Goal: Check status: Check status

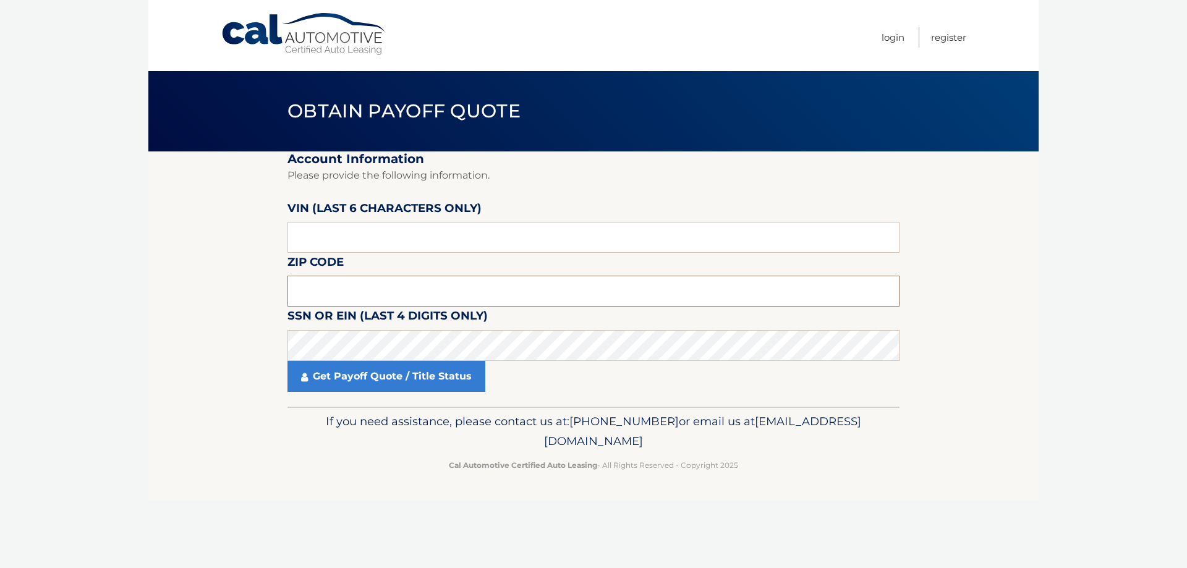
click at [352, 289] on input "text" at bounding box center [593, 291] width 612 height 31
paste input "08201"
type input "08201"
click at [382, 378] on link "Get Payoff Quote / Title Status" at bounding box center [386, 376] width 198 height 31
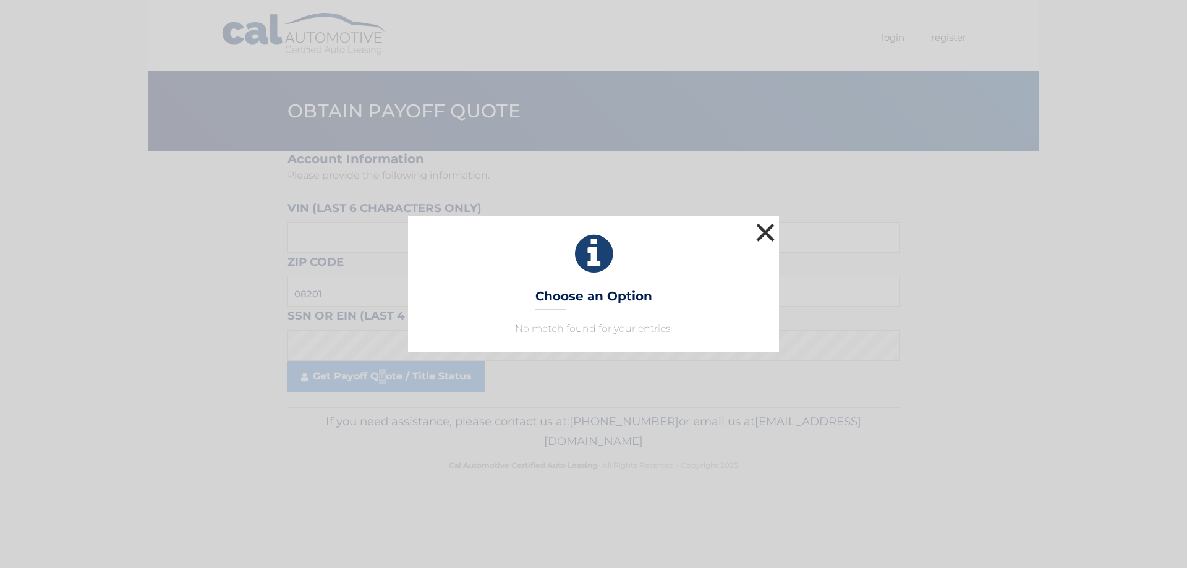
click at [769, 229] on button "×" at bounding box center [765, 232] width 25 height 25
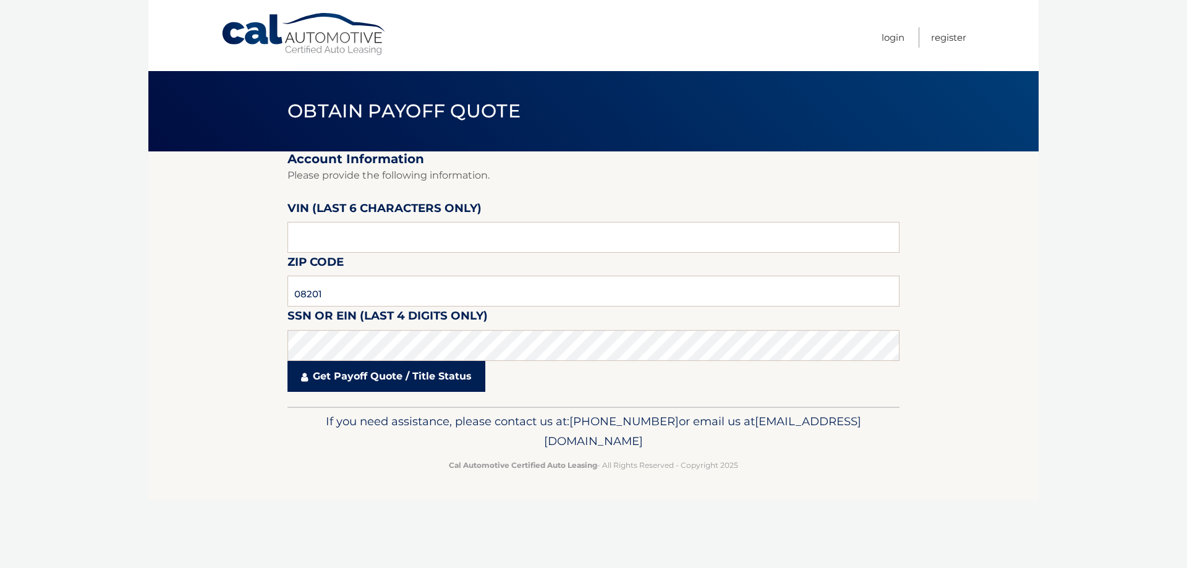
click at [422, 378] on link "Get Payoff Quote / Title Status" at bounding box center [386, 376] width 198 height 31
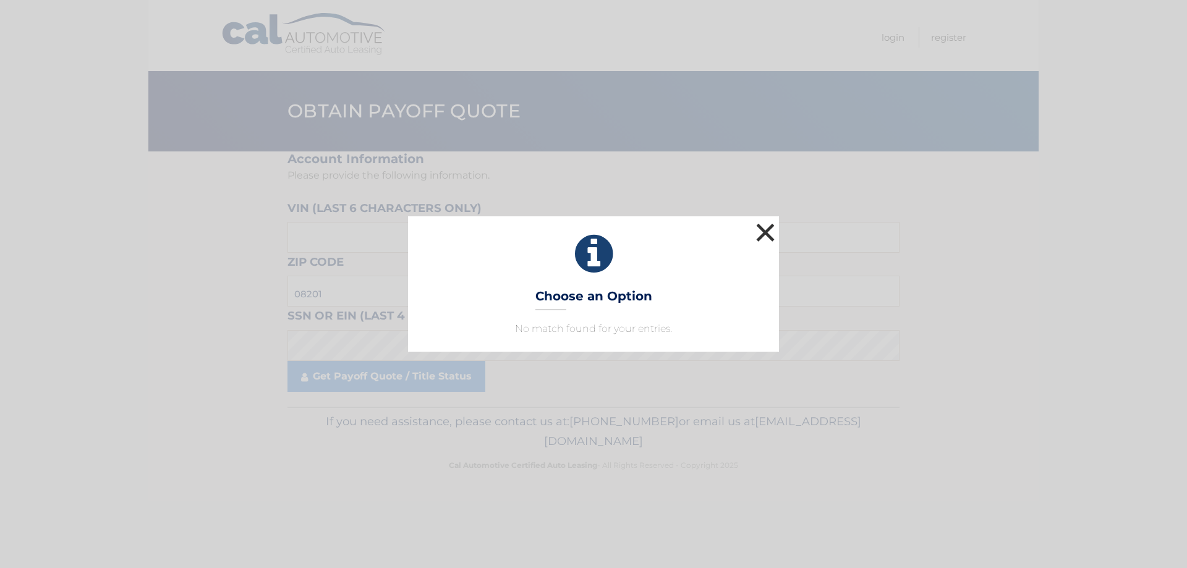
click at [759, 229] on button "×" at bounding box center [765, 232] width 25 height 25
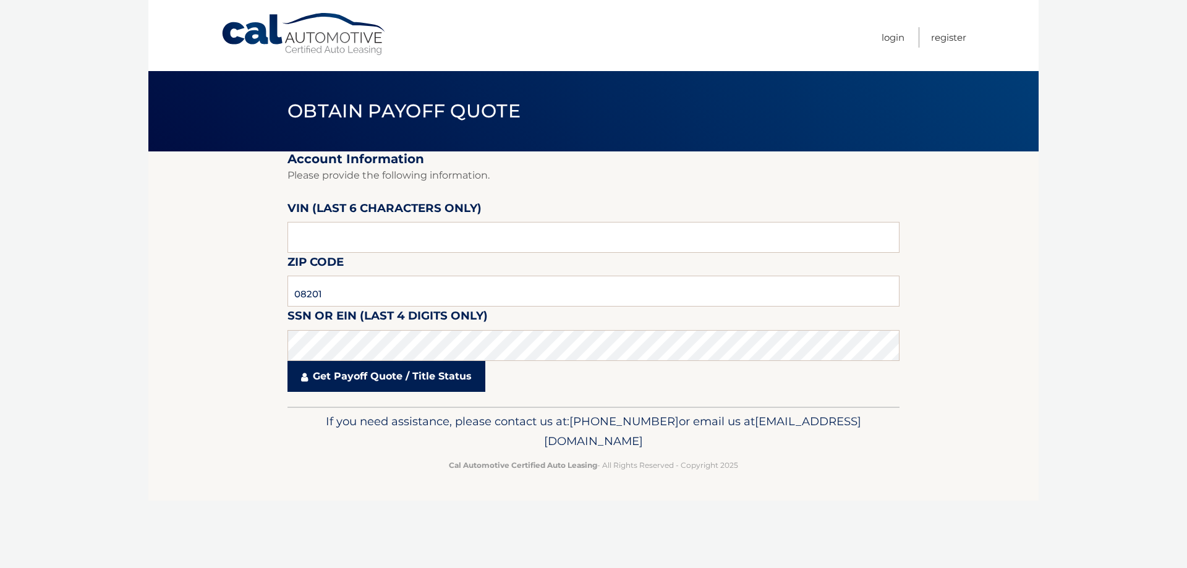
click at [326, 385] on link "Get Payoff Quote / Title Status" at bounding box center [386, 376] width 198 height 31
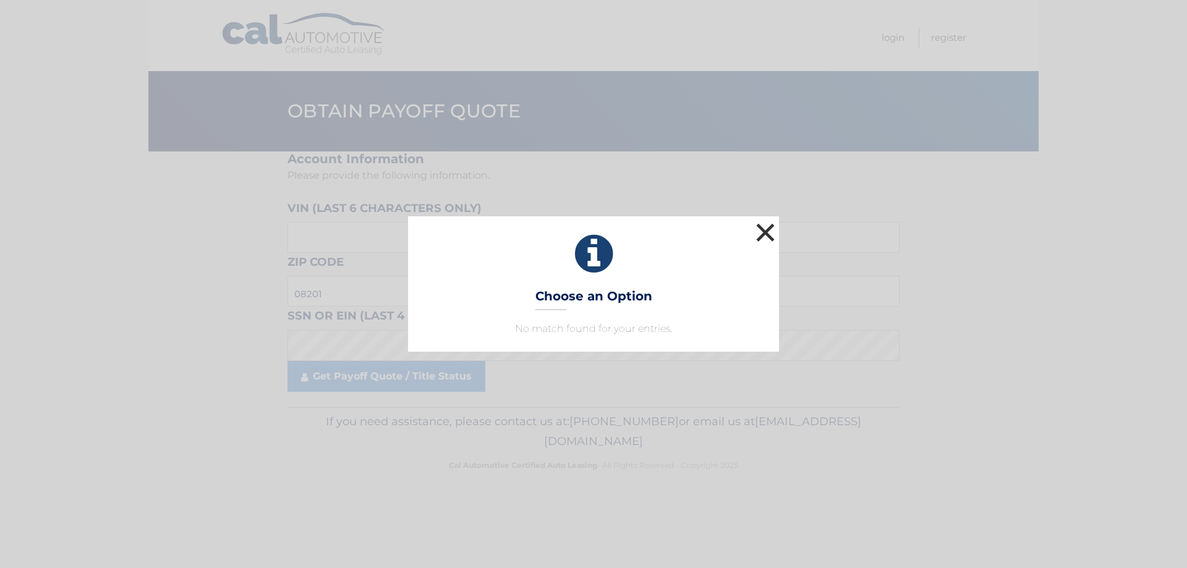
click at [767, 231] on button "×" at bounding box center [765, 232] width 25 height 25
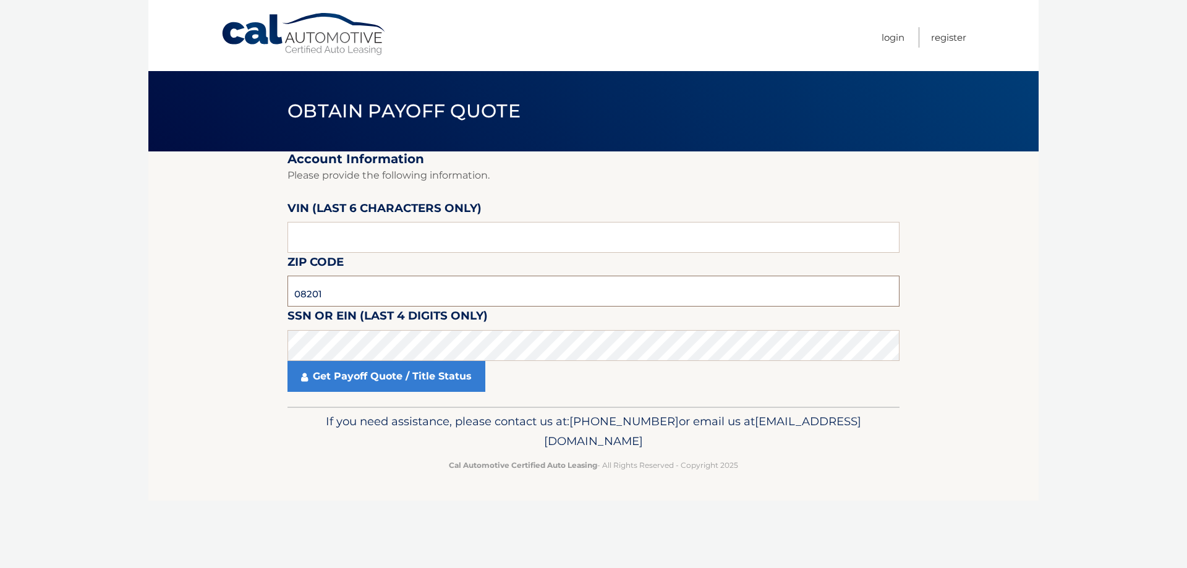
click at [336, 286] on input "08201" at bounding box center [593, 291] width 612 height 31
click at [375, 380] on link "Get Payoff Quote / Title Status" at bounding box center [386, 376] width 198 height 31
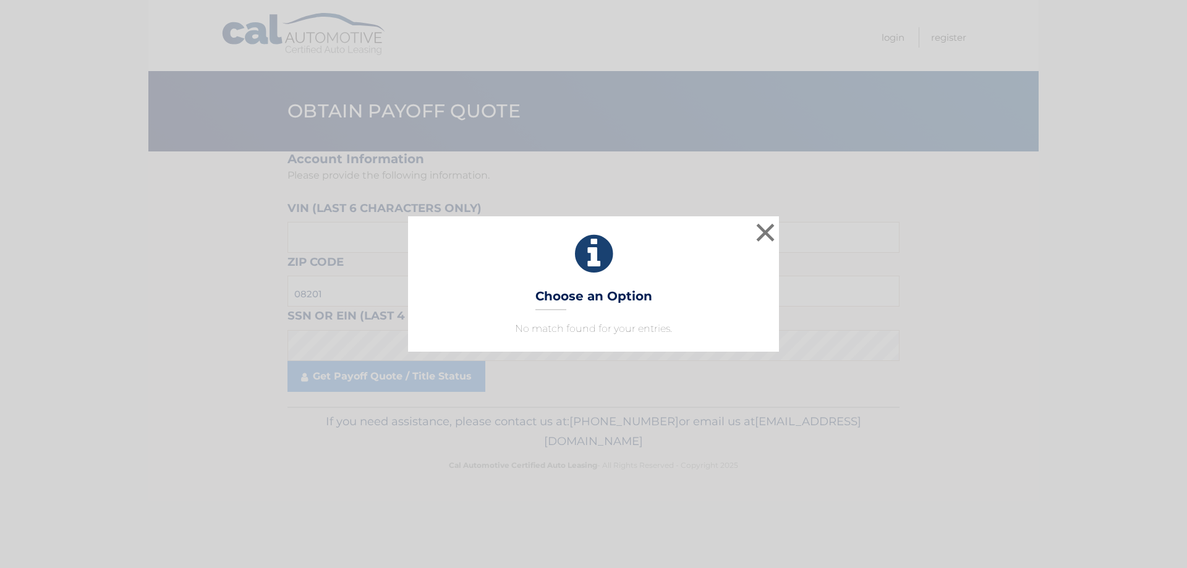
click at [608, 331] on p "No match found for your entries." at bounding box center [593, 328] width 340 height 15
click at [801, 222] on div "× Choose an Option No match found for your entries. This is what you see on sec…" at bounding box center [593, 283] width 1177 height 135
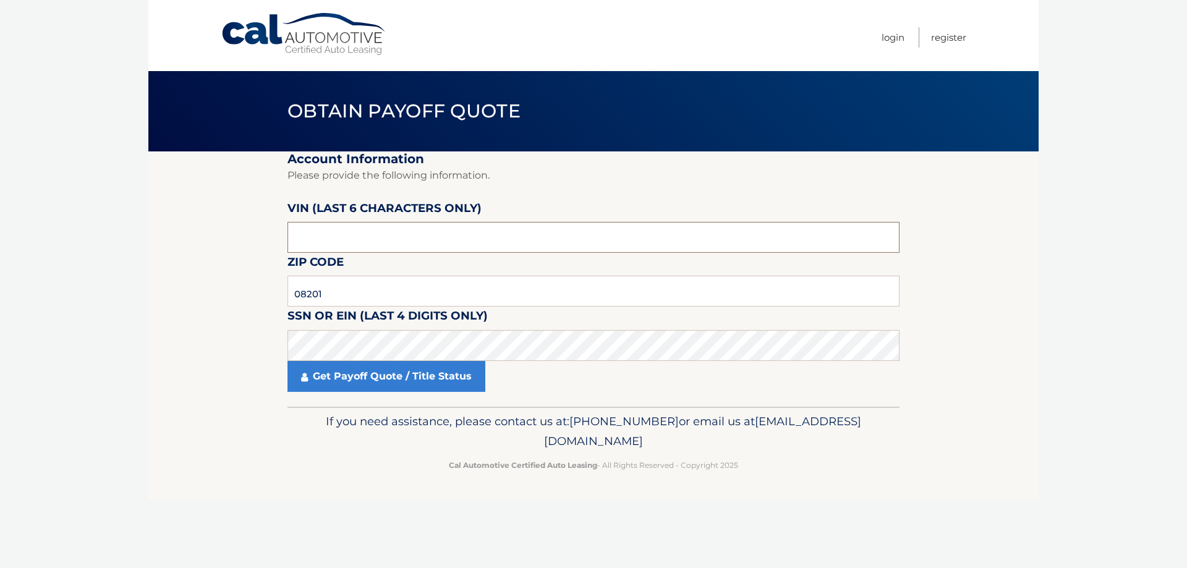
click at [775, 227] on input "text" at bounding box center [593, 237] width 612 height 31
click at [300, 381] on link "Get Payoff Quote / Title Status" at bounding box center [386, 376] width 198 height 31
click at [299, 380] on body "Cal Automotive Menu Login Register Obtain Payoff Quote" at bounding box center [593, 284] width 1187 height 568
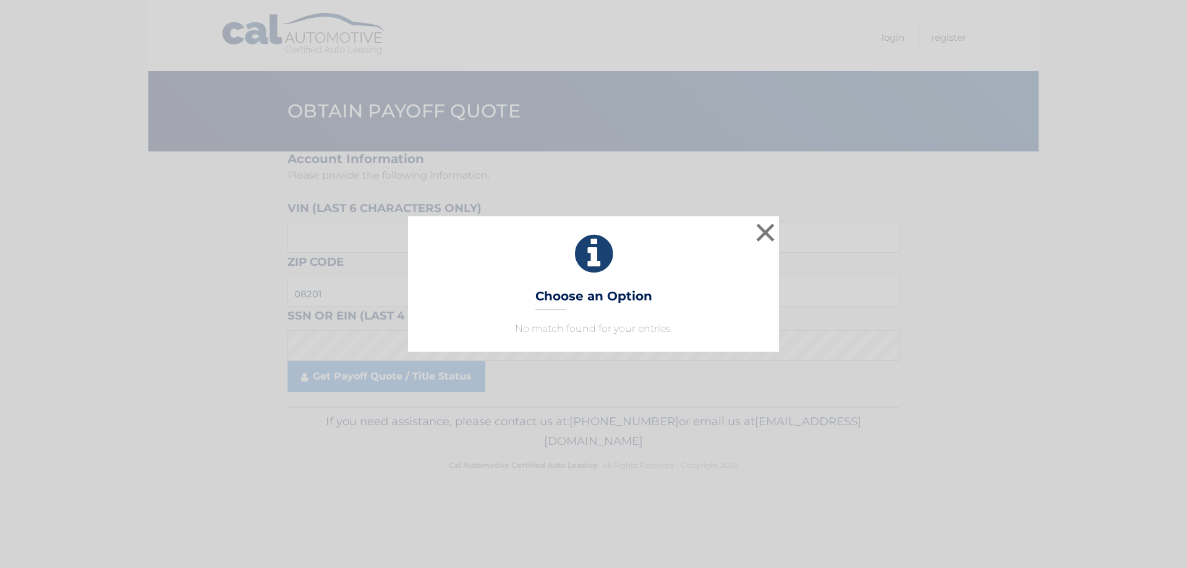
click at [733, 234] on icon at bounding box center [593, 254] width 340 height 45
click at [787, 231] on div "× Choose an Option No match found for your entries. This is what you see on sec…" at bounding box center [593, 283] width 1177 height 135
